Goal: Transaction & Acquisition: Purchase product/service

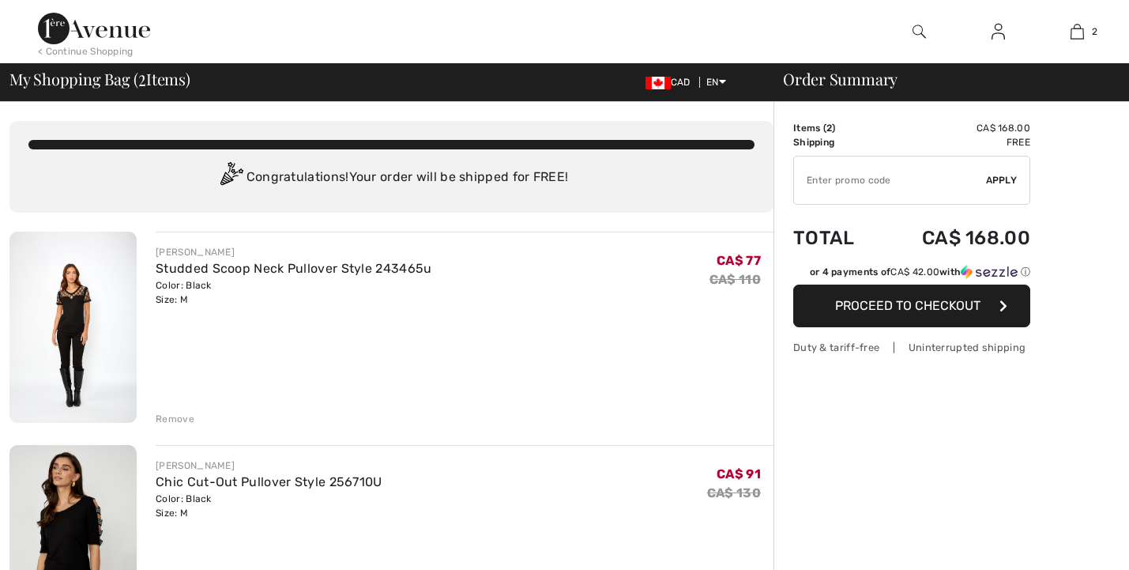
checkbox input "true"
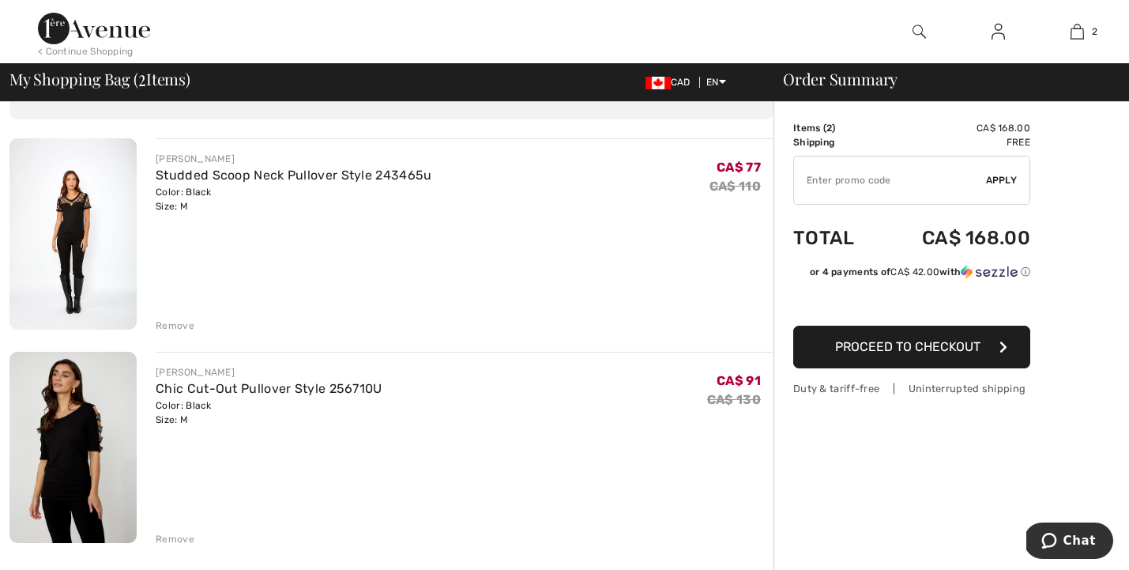
scroll to position [94, 0]
click at [878, 344] on span "Proceed to Checkout" at bounding box center [907, 346] width 145 height 15
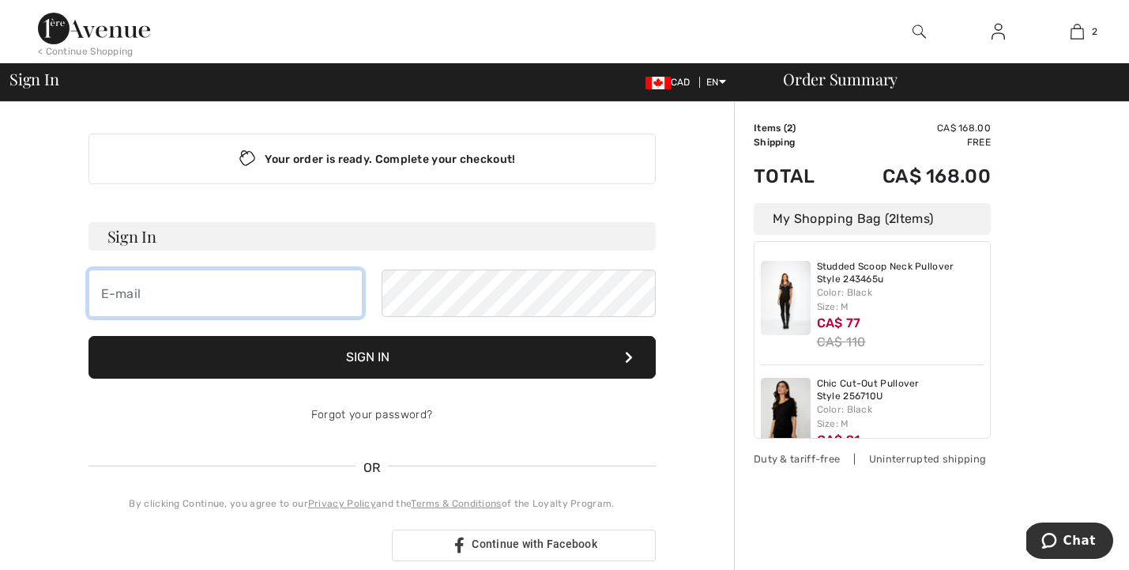
type input "[EMAIL_ADDRESS][DOMAIN_NAME]"
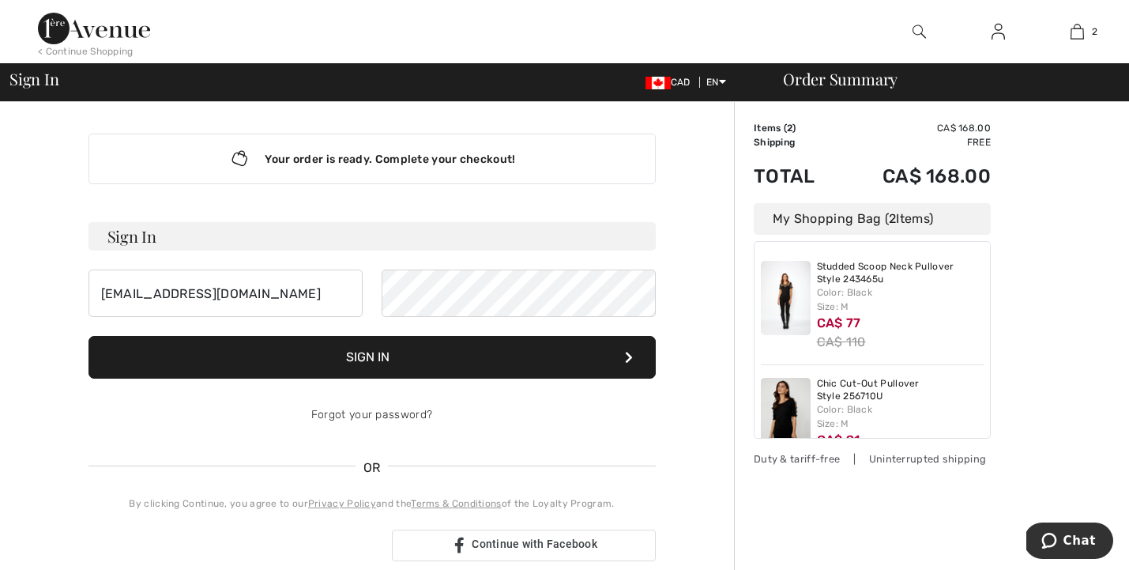
click at [389, 363] on button "Sign In" at bounding box center [371, 357] width 567 height 43
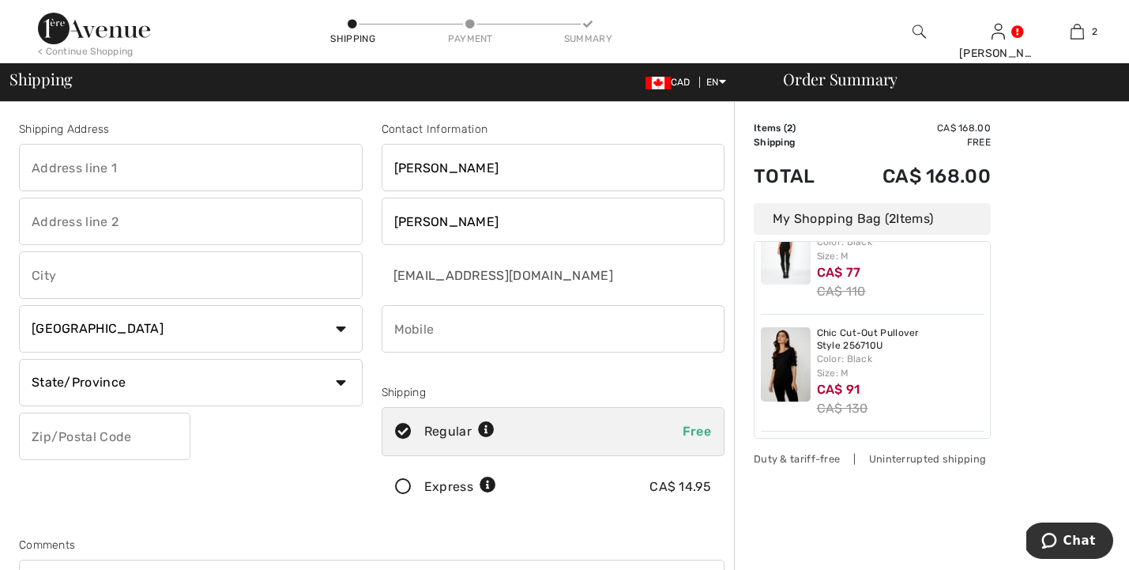
click at [107, 165] on input "text" at bounding box center [191, 167] width 344 height 47
type input "36 lucky lane"
type input "branpton"
select select "ON"
type input "L6R 3M3"
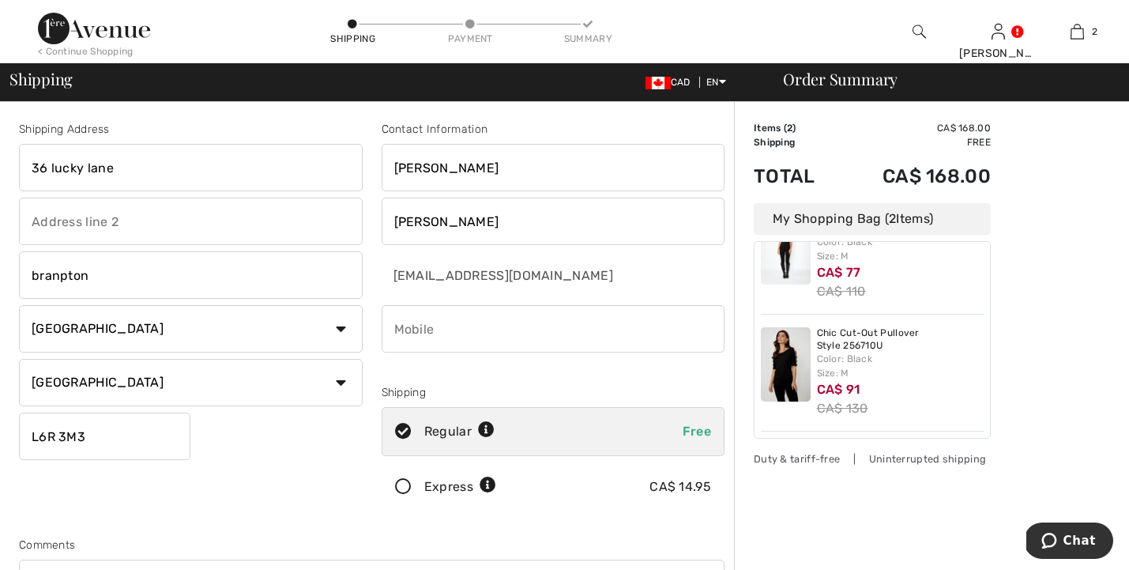
type input "6473391876"
type input "L6R3M3"
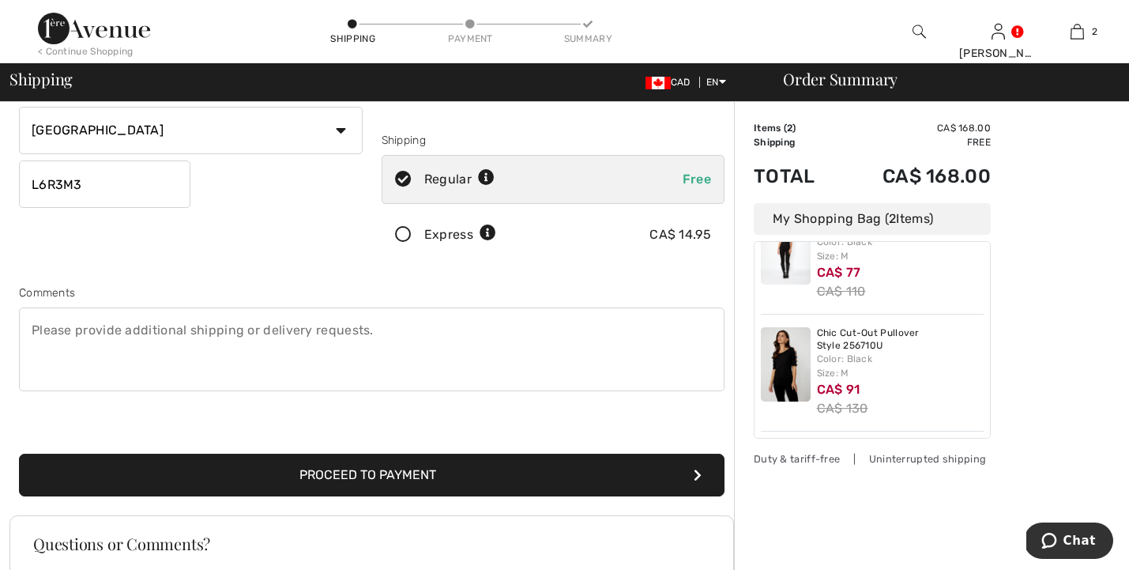
scroll to position [254, 0]
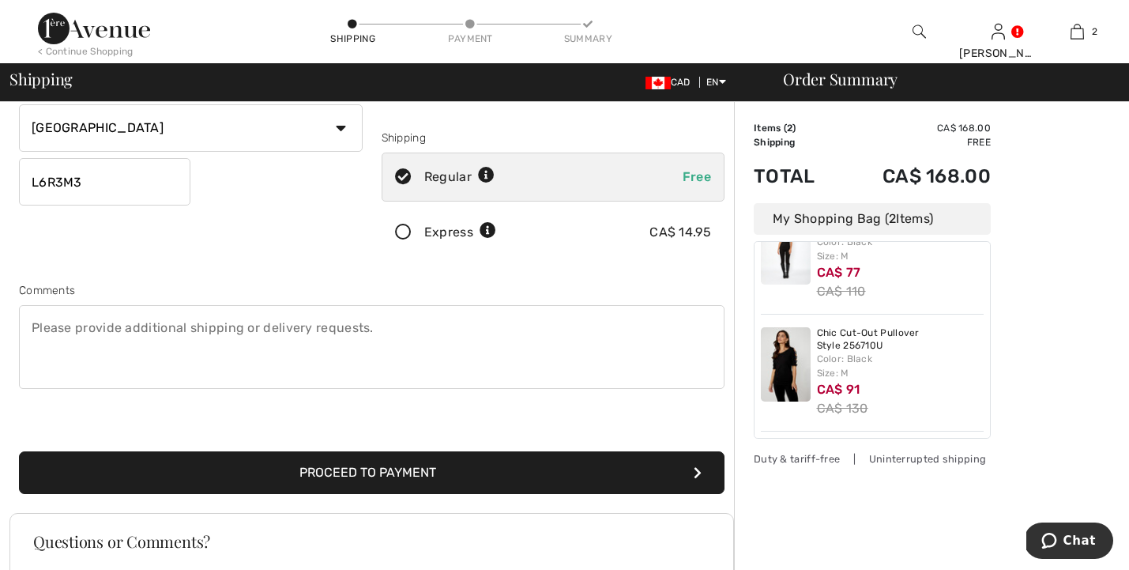
click at [415, 471] on button "Proceed to Payment" at bounding box center [371, 472] width 705 height 43
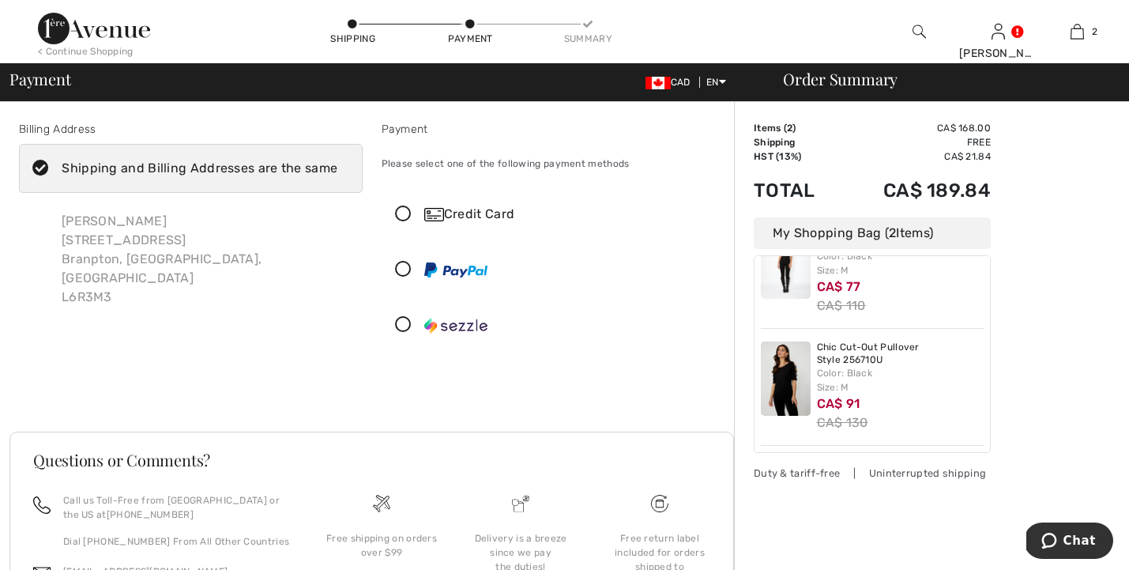
click at [403, 215] on icon at bounding box center [403, 214] width 42 height 17
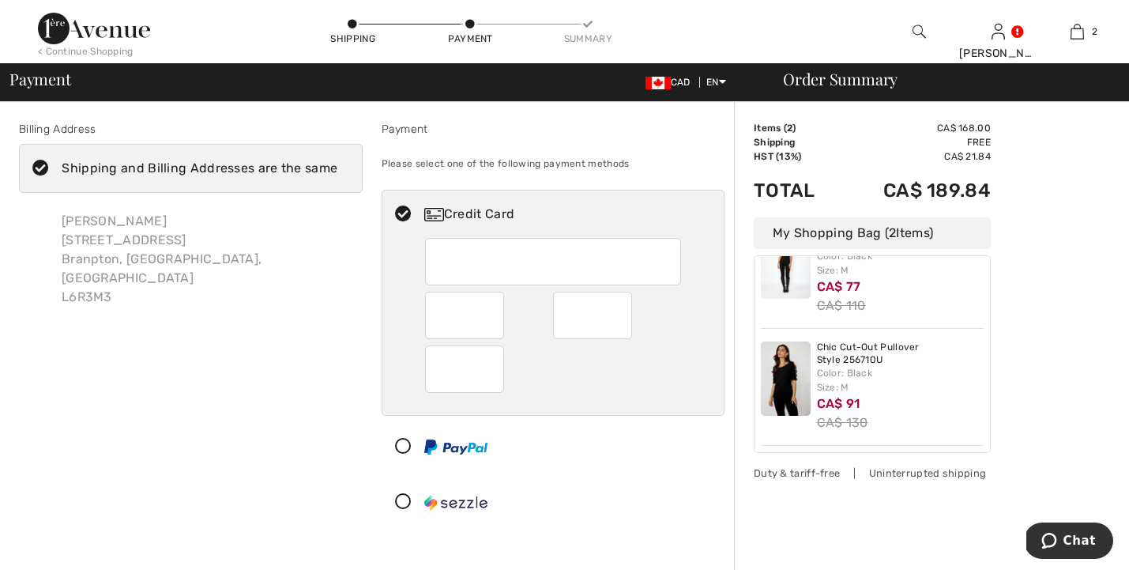
click at [607, 491] on div at bounding box center [546, 501] width 329 height 47
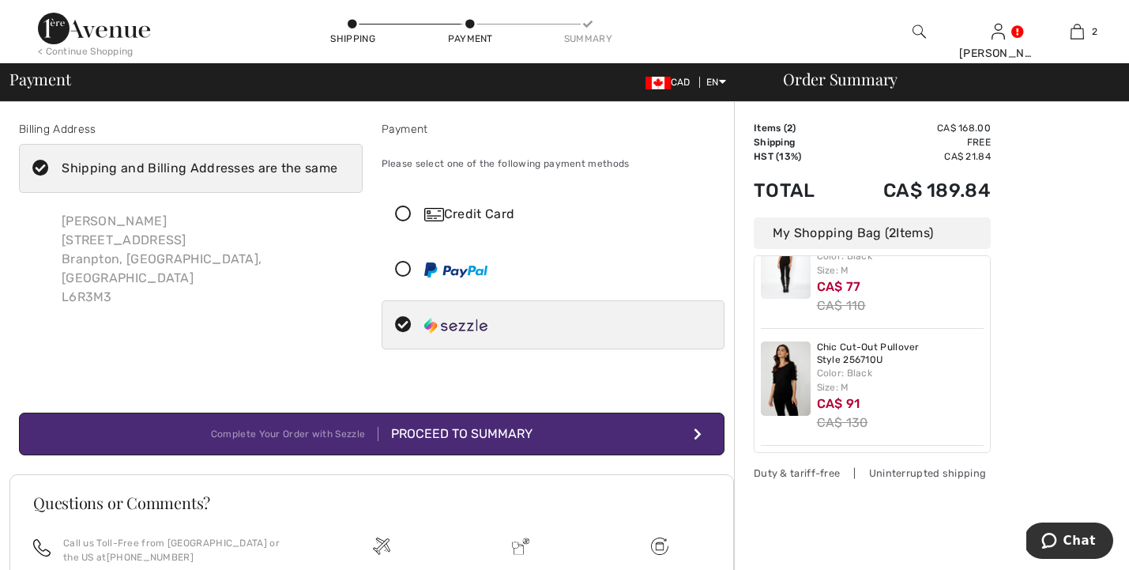
click at [405, 211] on icon at bounding box center [403, 214] width 42 height 17
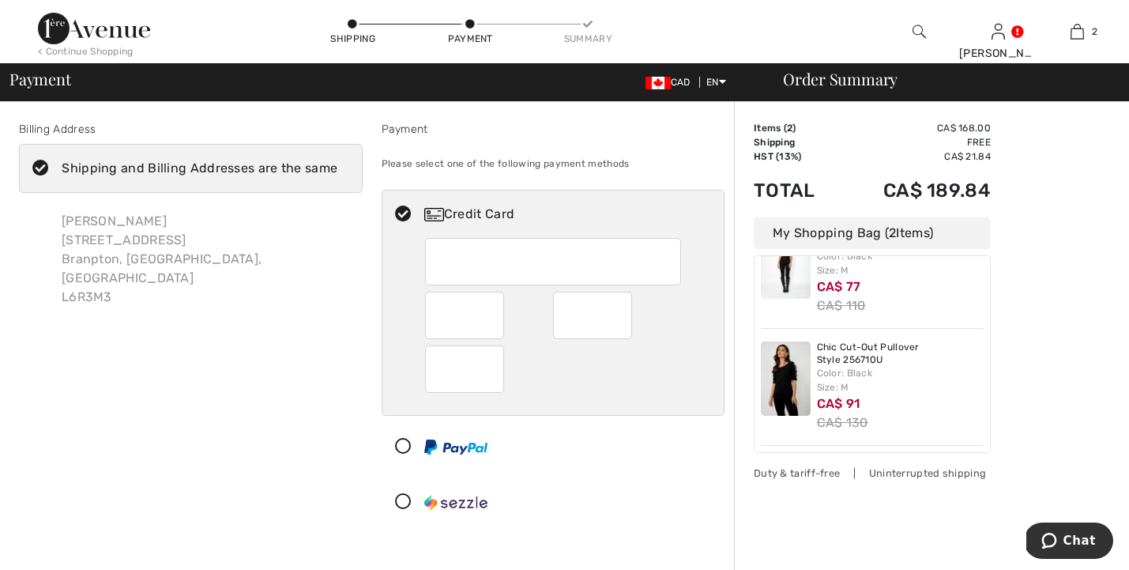
click at [750, 527] on div "Order Summary Details Items ( 2 ) CA$ 168.00 Promo code CA$ 0.00 Shipping Free …" at bounding box center [931, 507] width 395 height 811
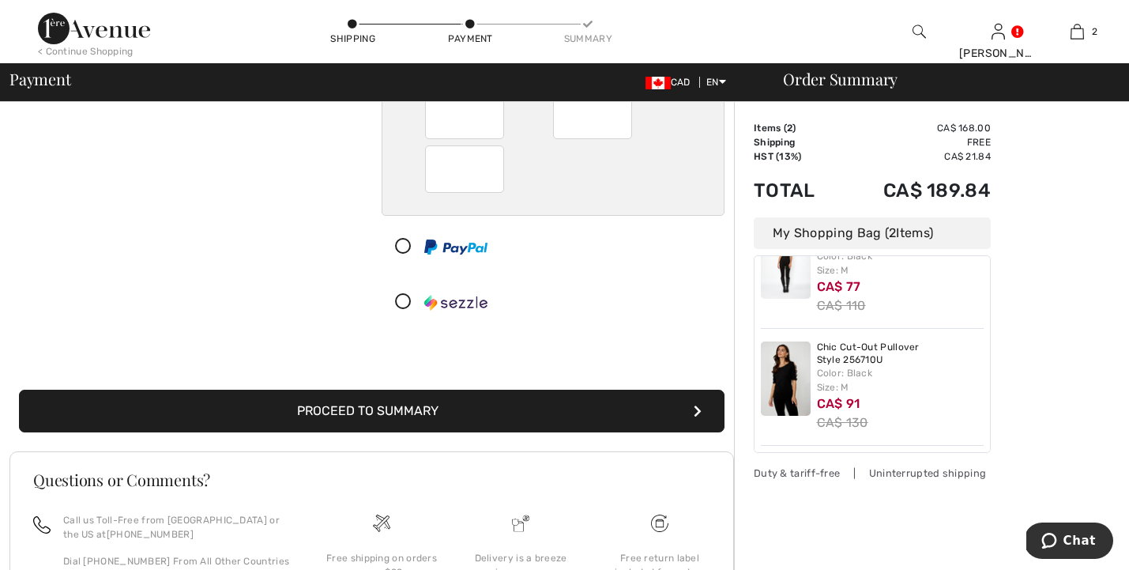
scroll to position [253, 0]
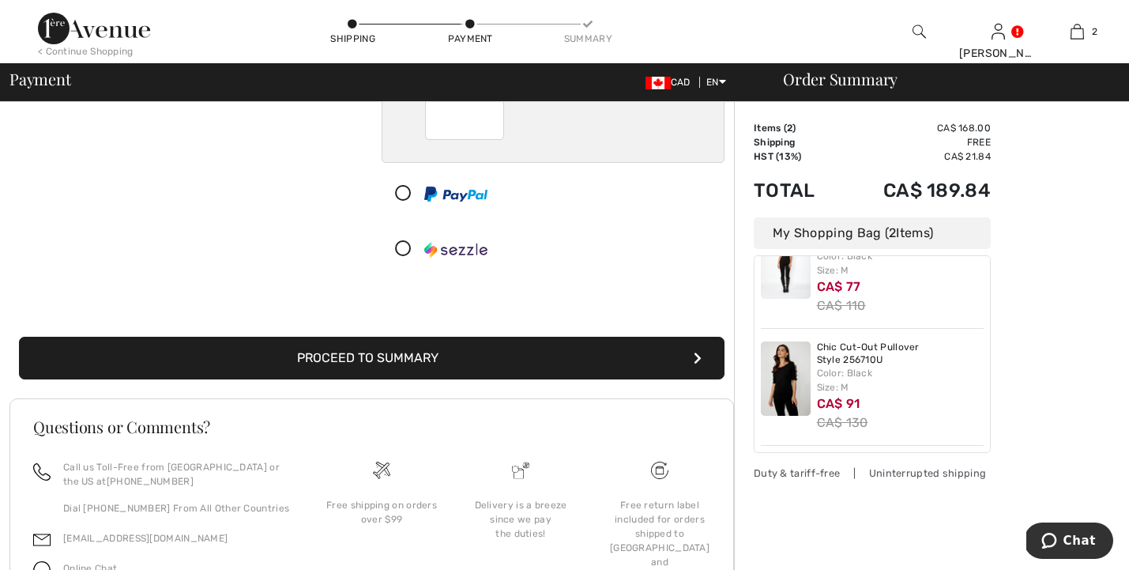
click at [480, 357] on button "Proceed to Summary" at bounding box center [371, 357] width 705 height 43
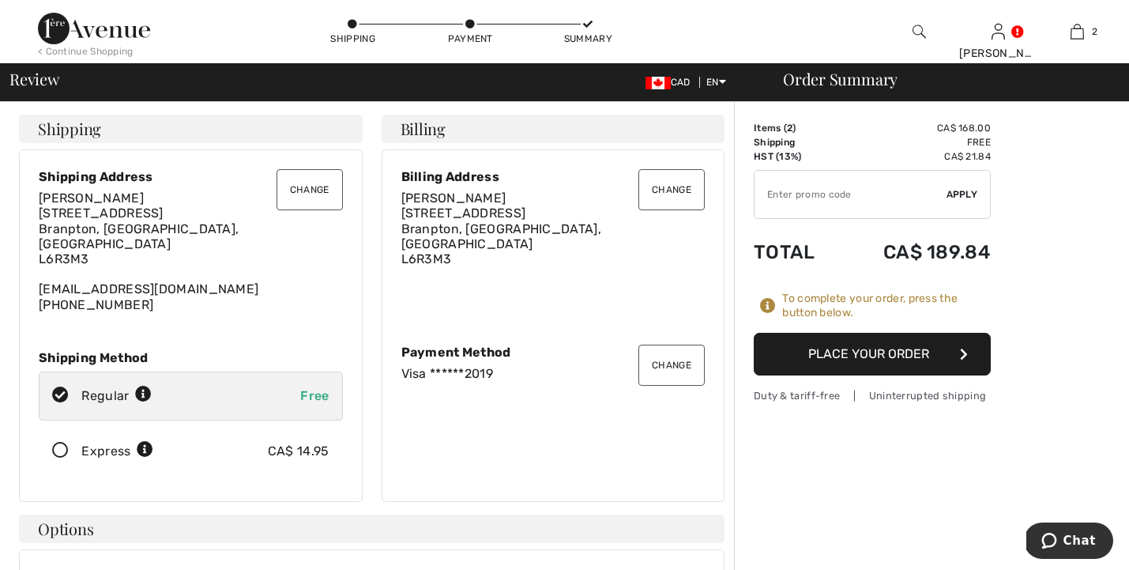
click at [838, 356] on button "Place Your Order" at bounding box center [872, 354] width 237 height 43
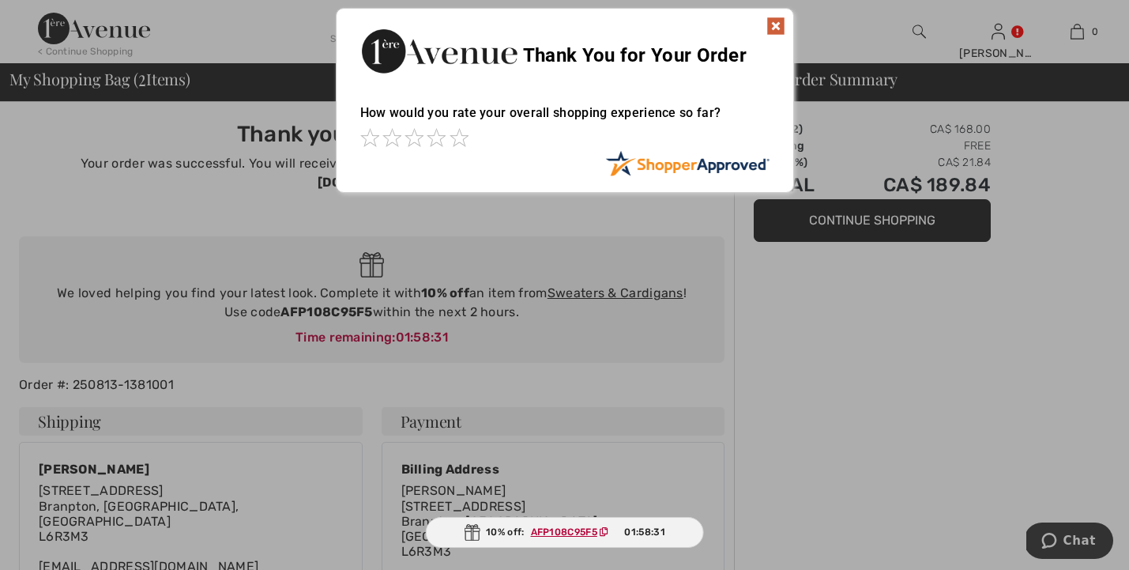
click at [776, 25] on img at bounding box center [775, 26] width 19 height 19
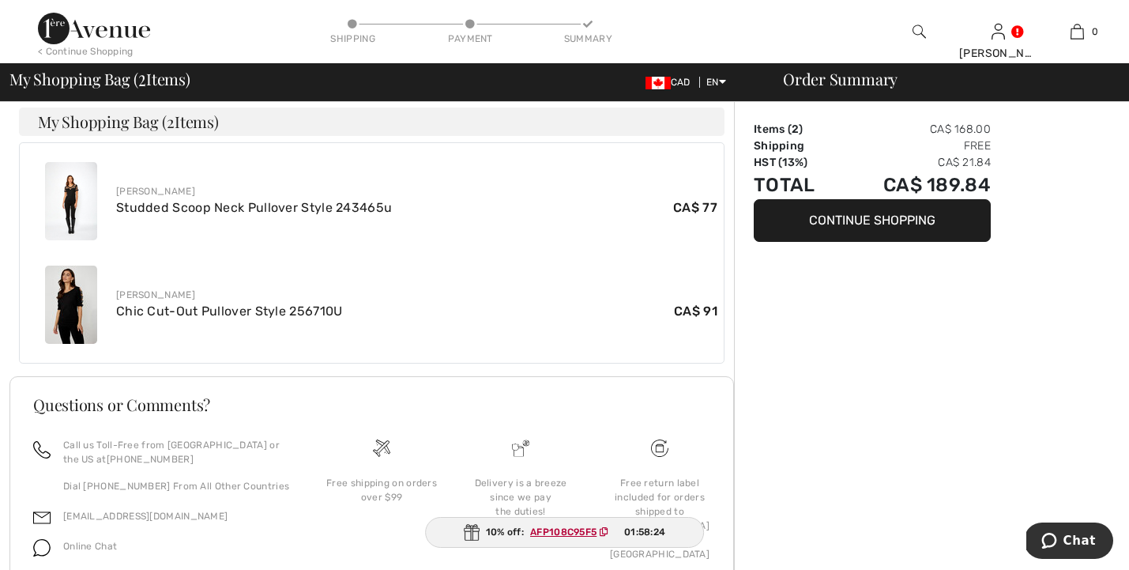
scroll to position [602, 0]
